Goal: Task Accomplishment & Management: Manage account settings

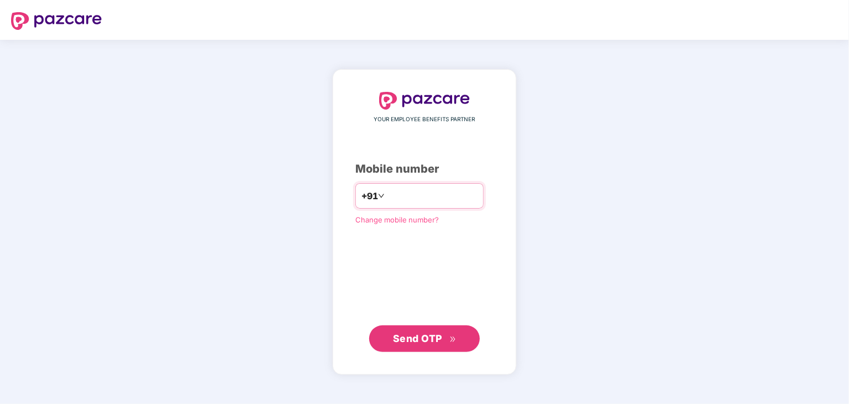
click at [420, 193] on input "number" at bounding box center [432, 196] width 91 height 18
type input "**********"
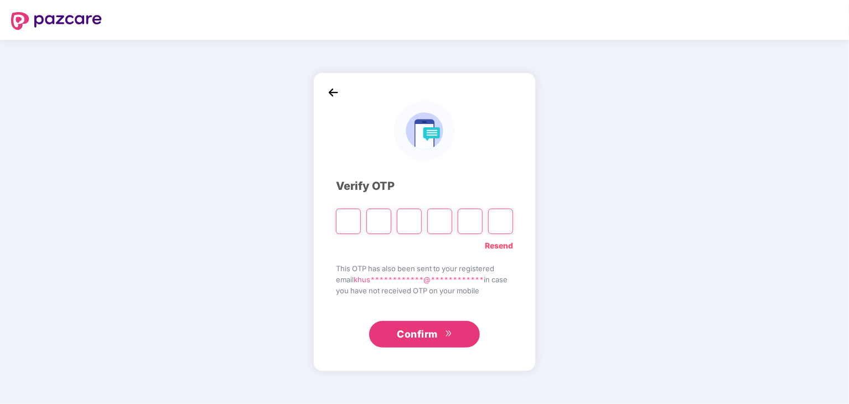
type input "*"
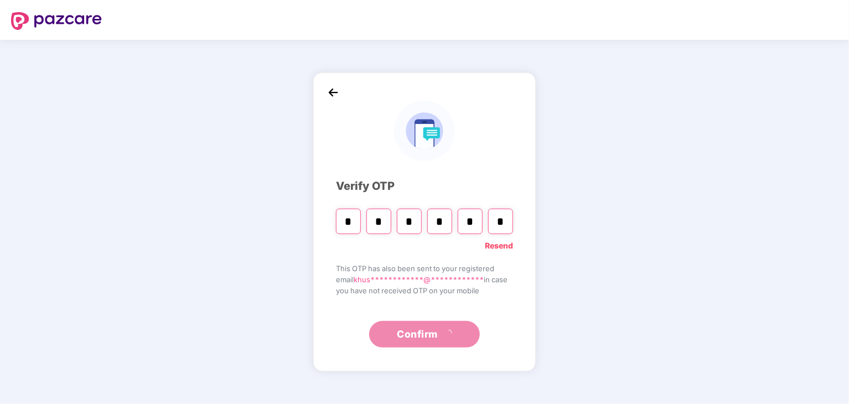
type input "*"
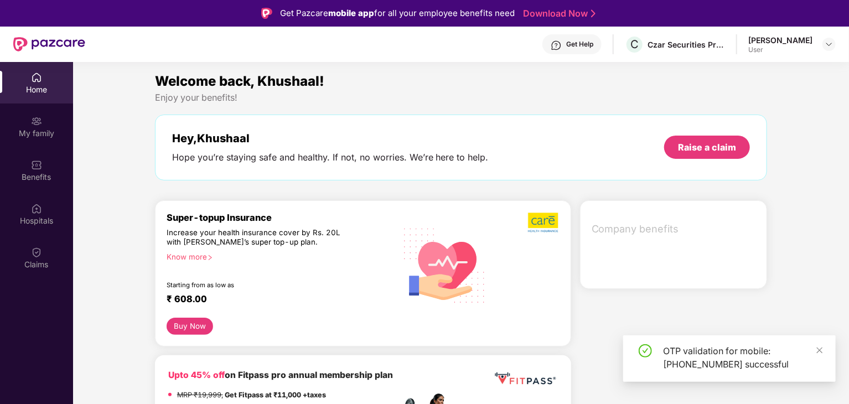
click at [590, 43] on div "Get Help" at bounding box center [571, 44] width 59 height 20
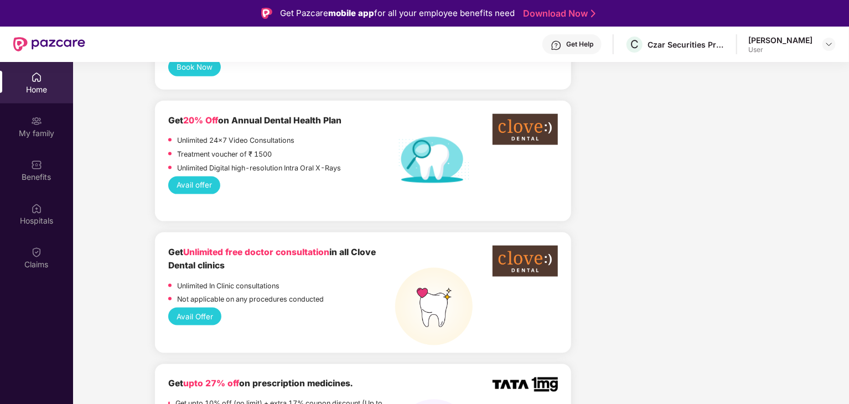
scroll to position [774, 0]
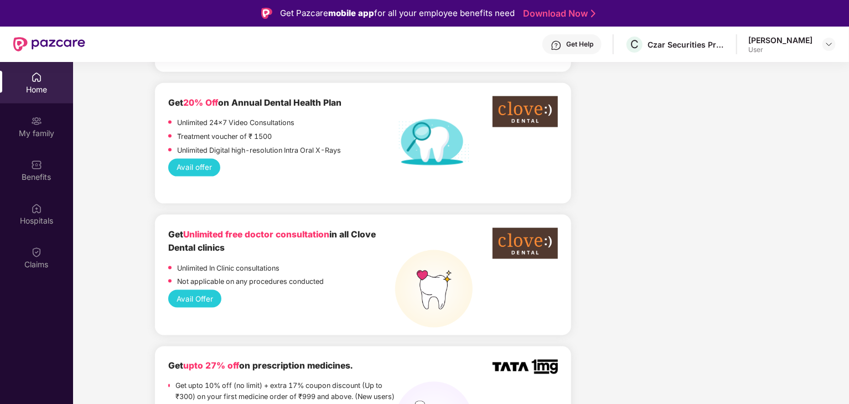
drag, startPoint x: 196, startPoint y: 278, endPoint x: 639, endPoint y: 257, distance: 443.0
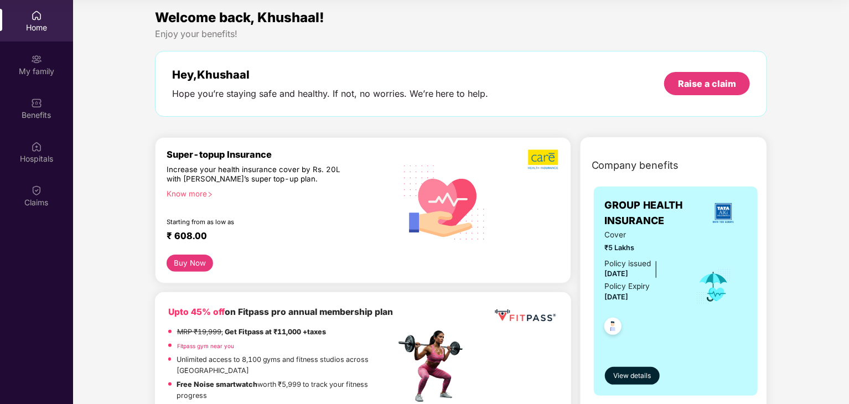
scroll to position [0, 0]
